Goal: Transaction & Acquisition: Purchase product/service

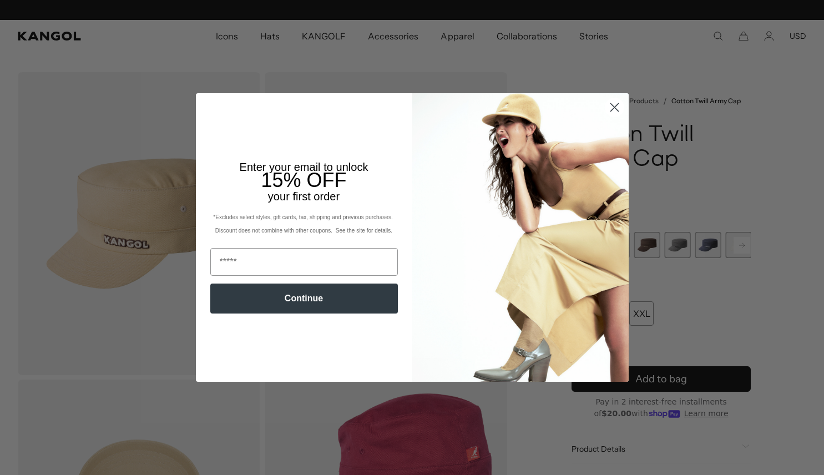
scroll to position [0, 229]
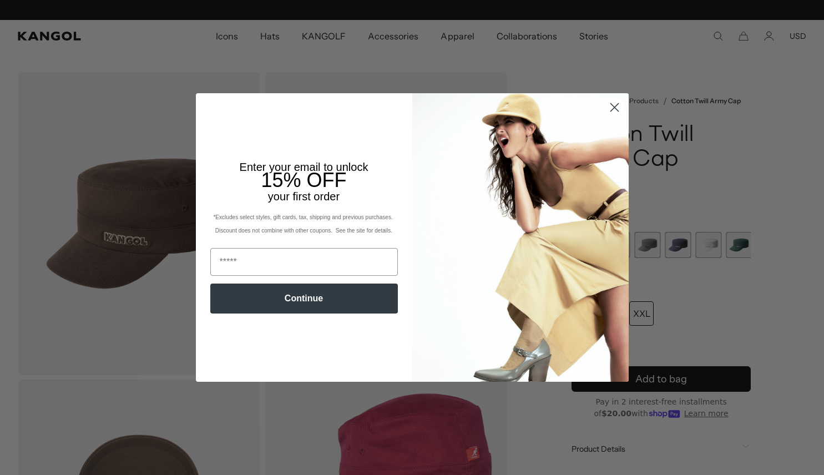
scroll to position [0, 229]
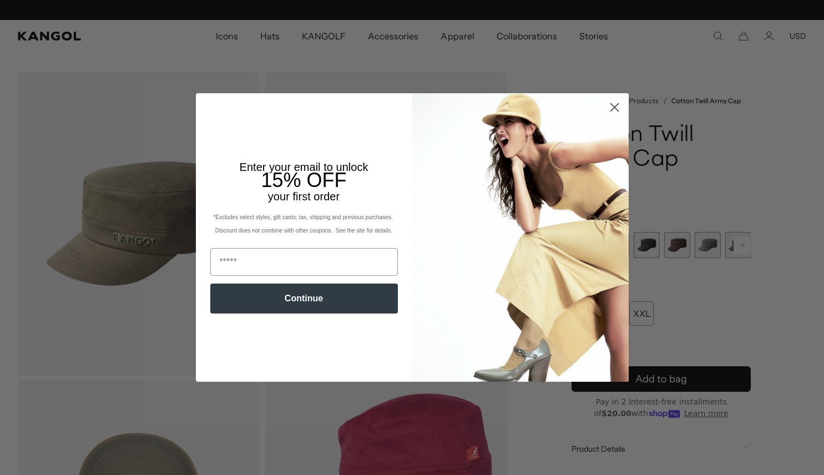
scroll to position [0, 229]
